Goal: Find contact information: Find contact information

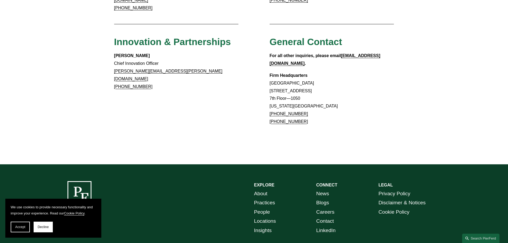
scroll to position [472, 0]
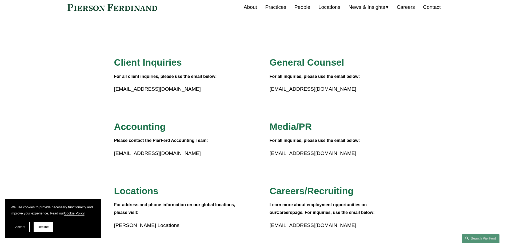
scroll to position [0, 0]
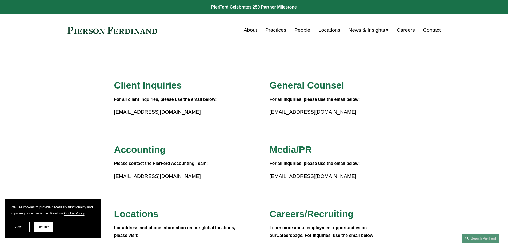
click at [250, 31] on link "About" at bounding box center [250, 30] width 13 height 10
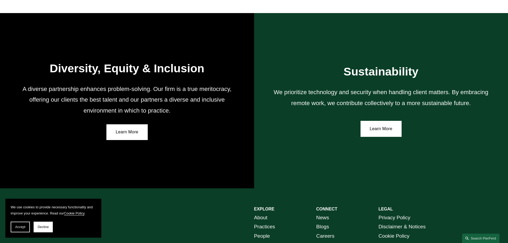
scroll to position [958, 0]
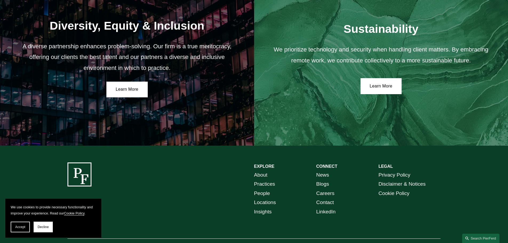
click at [268, 203] on link "Locations" at bounding box center [265, 202] width 22 height 9
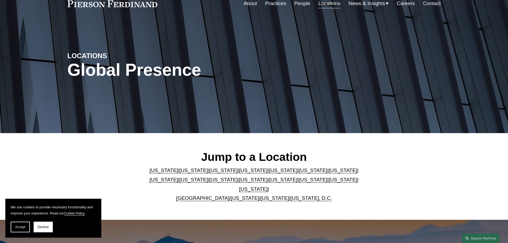
click at [268, 186] on link "[US_STATE]" at bounding box center [253, 189] width 29 height 6
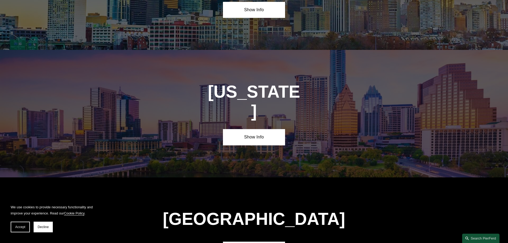
scroll to position [1815, 0]
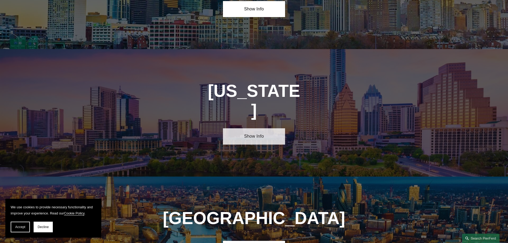
click at [256, 128] on link "Show Info" at bounding box center [254, 136] width 62 height 16
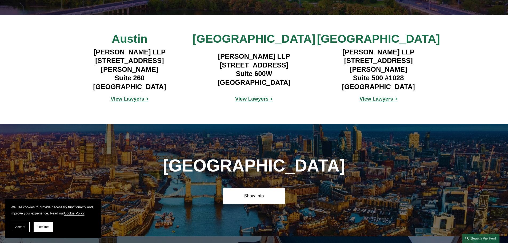
scroll to position [2082, 0]
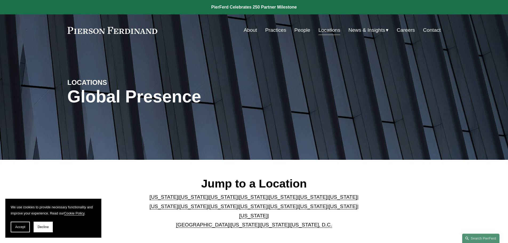
scroll to position [80, 0]
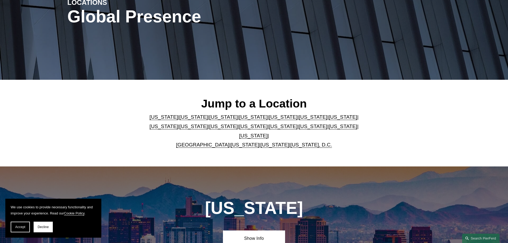
click at [268, 133] on link "[US_STATE]" at bounding box center [253, 136] width 29 height 6
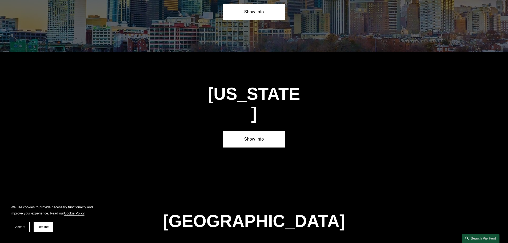
scroll to position [1815, 0]
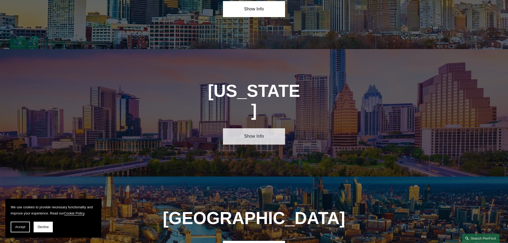
click at [262, 128] on link "Show Info" at bounding box center [254, 136] width 62 height 16
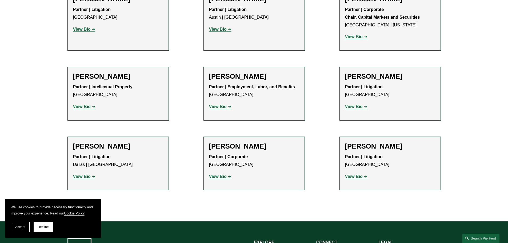
scroll to position [267, 0]
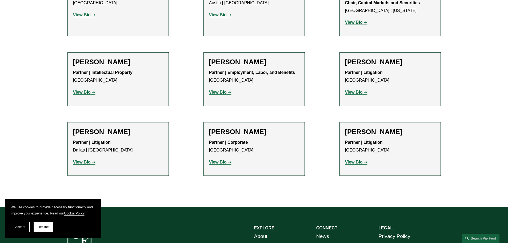
click at [91, 93] on link "View Bio" at bounding box center [84, 92] width 22 height 5
